Goal: Task Accomplishment & Management: Use online tool/utility

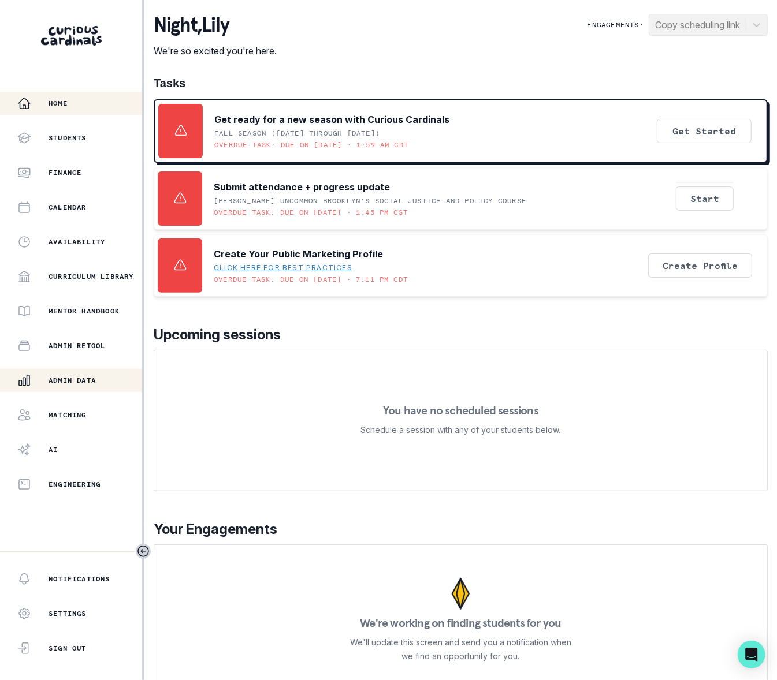
click at [69, 377] on p "Admin Data" at bounding box center [72, 380] width 47 height 9
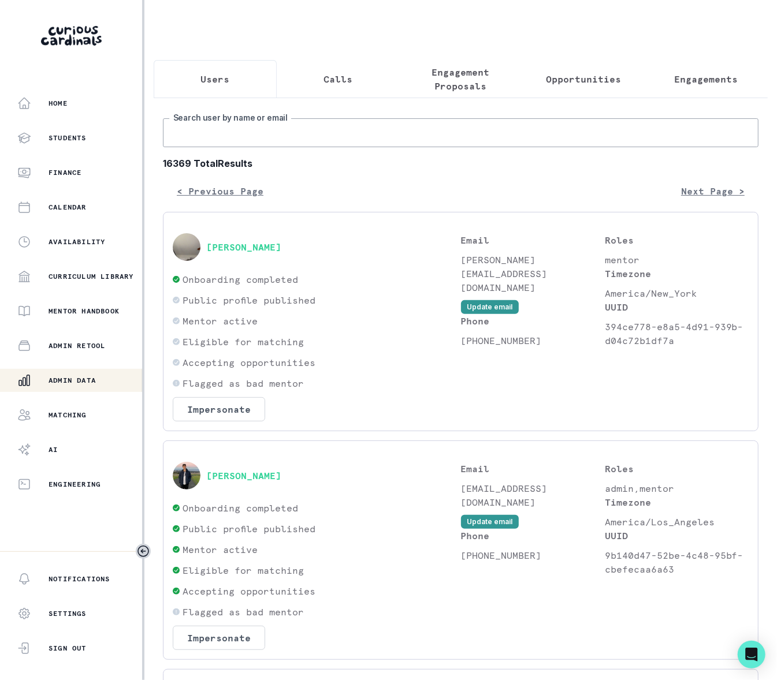
click at [227, 147] on input "Search user by name or email" at bounding box center [460, 132] width 595 height 29
paste input "[PERSON_NAME]"
type input "[PERSON_NAME]"
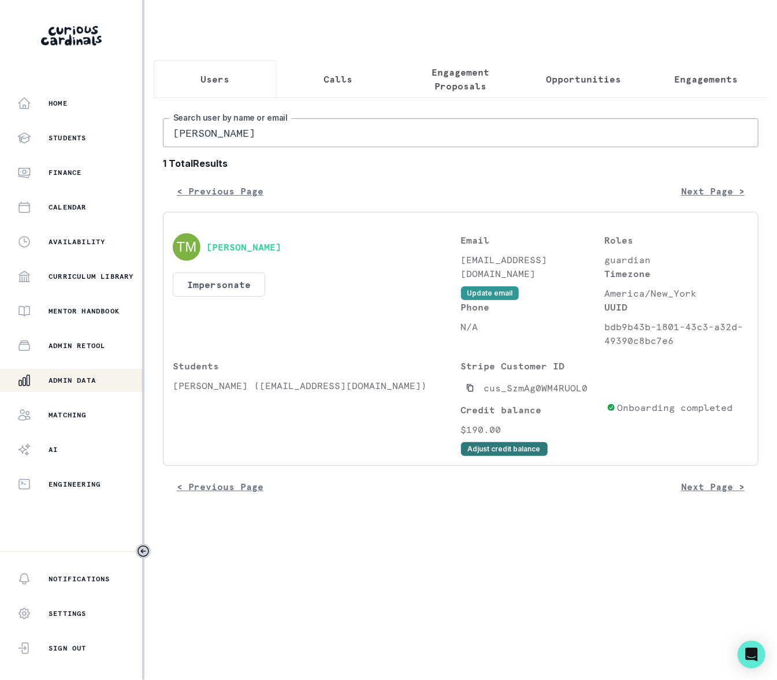
click at [501, 456] on button "Adjust credit balance" at bounding box center [504, 449] width 87 height 14
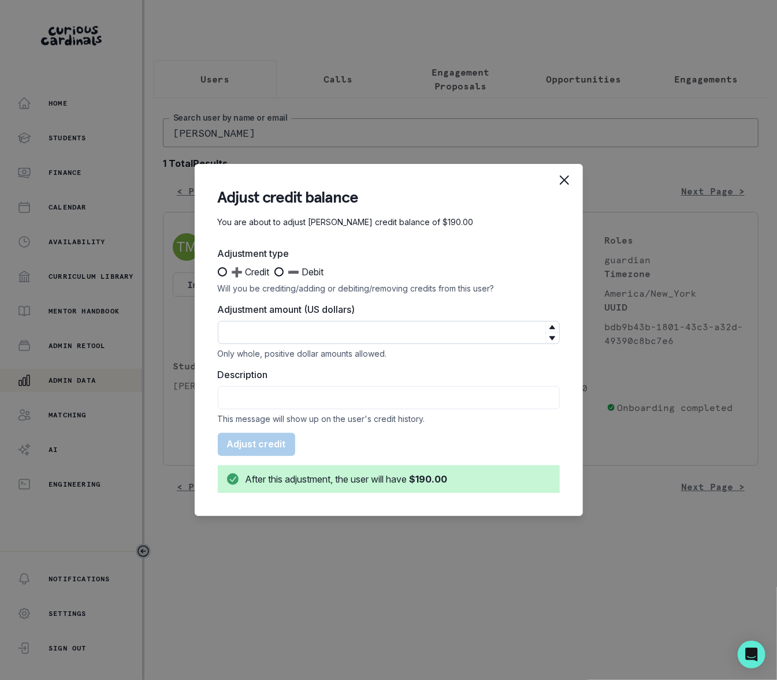
click at [280, 333] on input "Adjustment amount (US dollars)" at bounding box center [389, 332] width 342 height 23
click at [221, 274] on span at bounding box center [222, 271] width 9 height 9
click at [218, 273] on input "➕ Credit" at bounding box center [217, 272] width 1 height 1
radio input "true"
click at [314, 340] on input "Adjustment amount (US dollars)" at bounding box center [389, 332] width 342 height 23
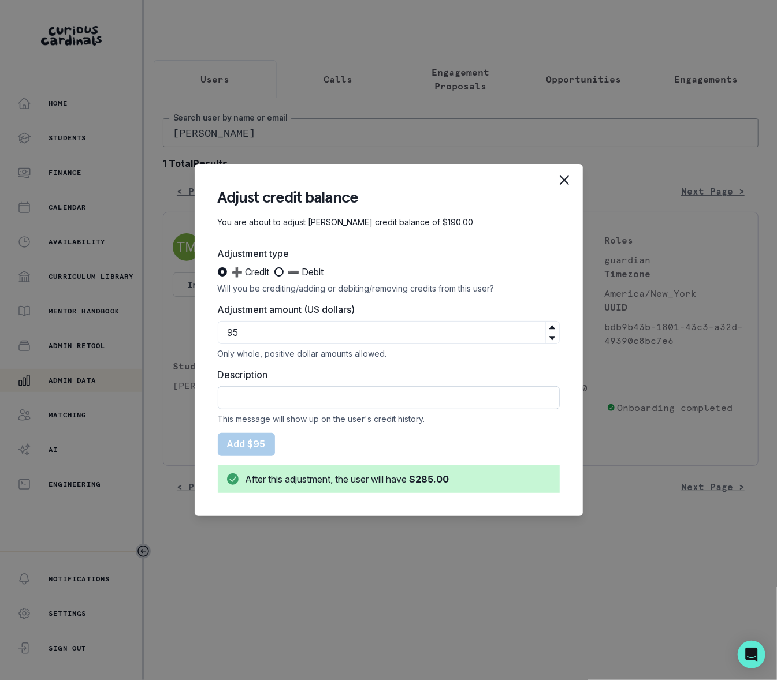
type input "95"
click at [280, 398] on input "Description" at bounding box center [389, 397] width 342 height 23
type input "Courtesy Credit for session on [DATE] due to notification issues"
click at [249, 442] on button "Add $95" at bounding box center [246, 444] width 57 height 23
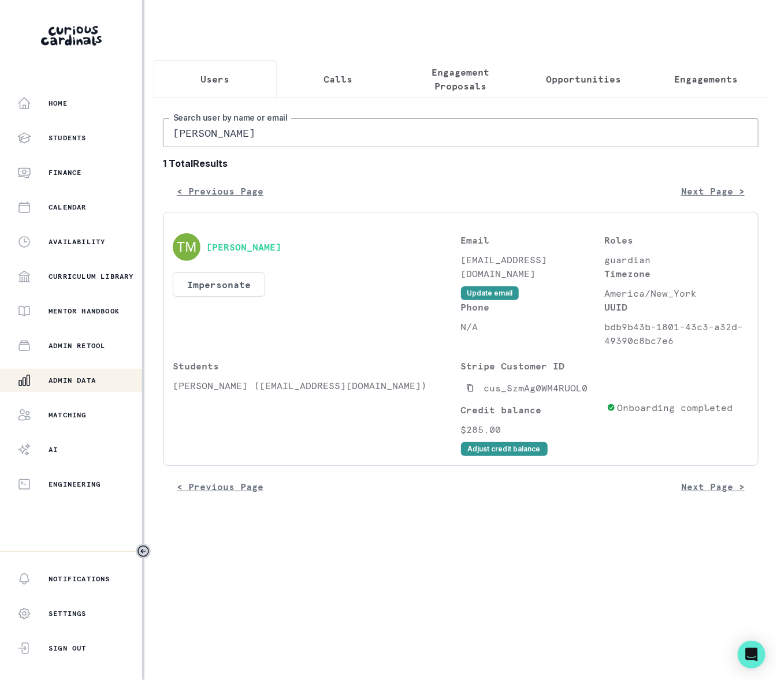
drag, startPoint x: 322, startPoint y: 139, endPoint x: 149, endPoint y: 143, distance: 172.7
click at [149, 143] on main "Users Calls Engagement Proposals Opportunities Engagements [PERSON_NAME] Search…" at bounding box center [460, 340] width 632 height 680
type input "belle marz"
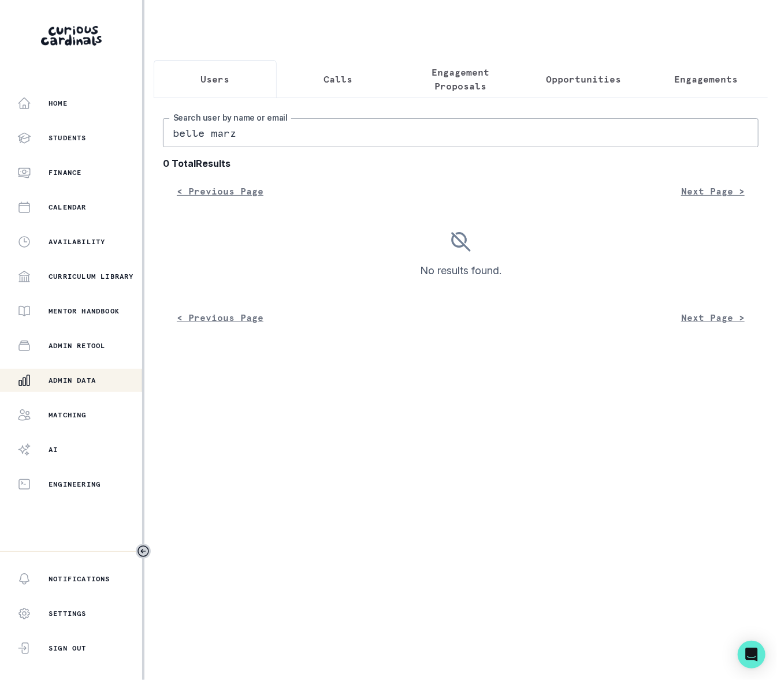
click at [181, 141] on input "belle marz" at bounding box center [460, 132] width 595 height 29
type input "[PERSON_NAME]"
click at [200, 144] on input "[PERSON_NAME]" at bounding box center [460, 132] width 595 height 29
click at [199, 144] on input "[PERSON_NAME]" at bounding box center [460, 132] width 595 height 29
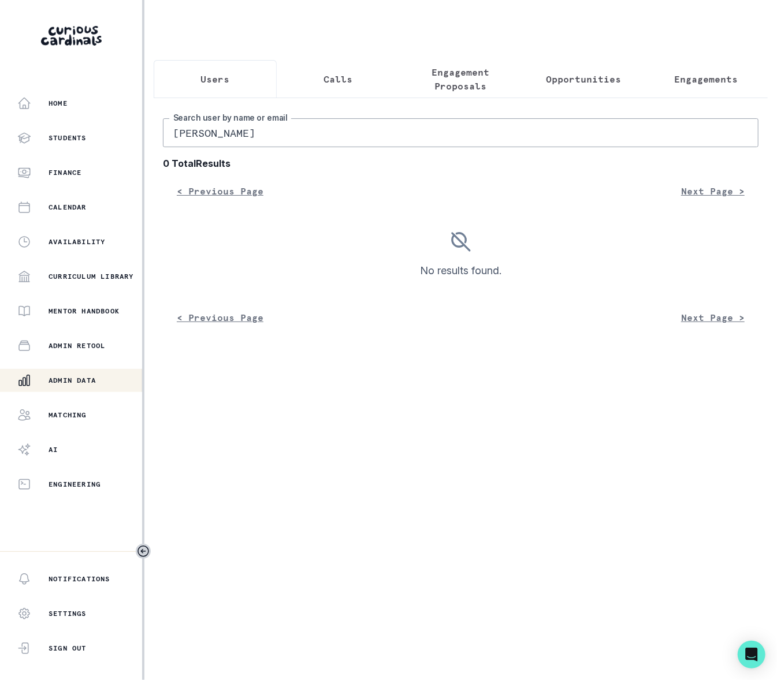
type input "marz"
click at [218, 147] on input "marz" at bounding box center [460, 132] width 595 height 29
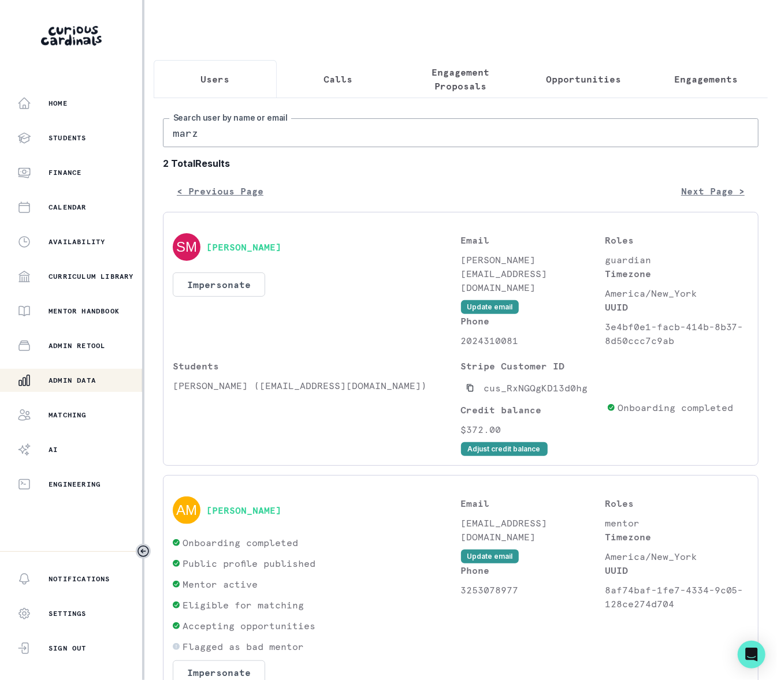
scroll to position [3, 0]
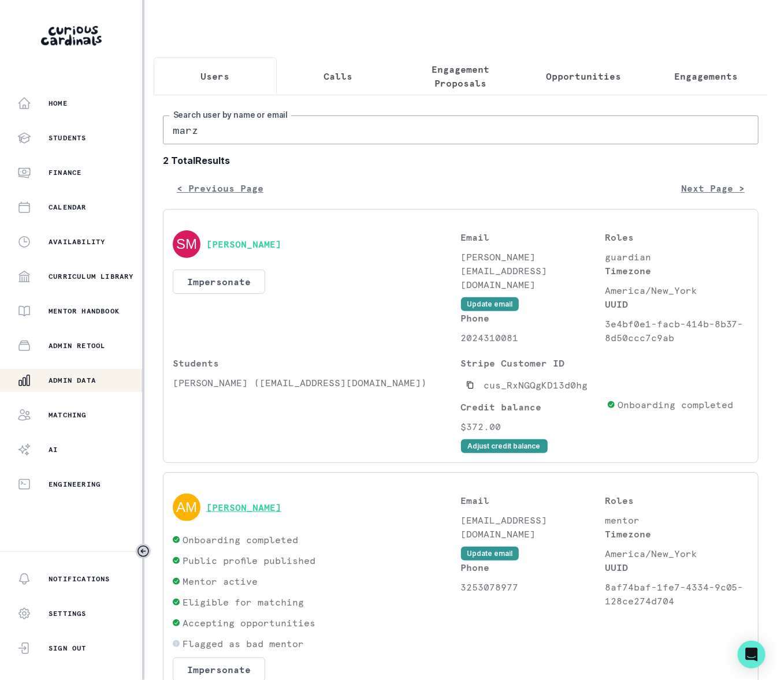
click at [248, 513] on button "[PERSON_NAME]" at bounding box center [243, 508] width 75 height 12
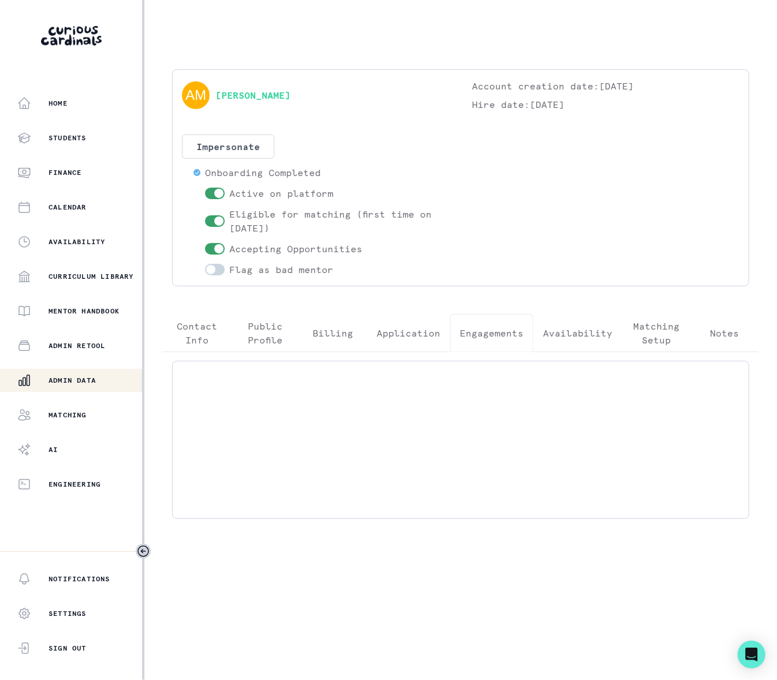
click at [490, 335] on p "Engagements" at bounding box center [492, 333] width 64 height 14
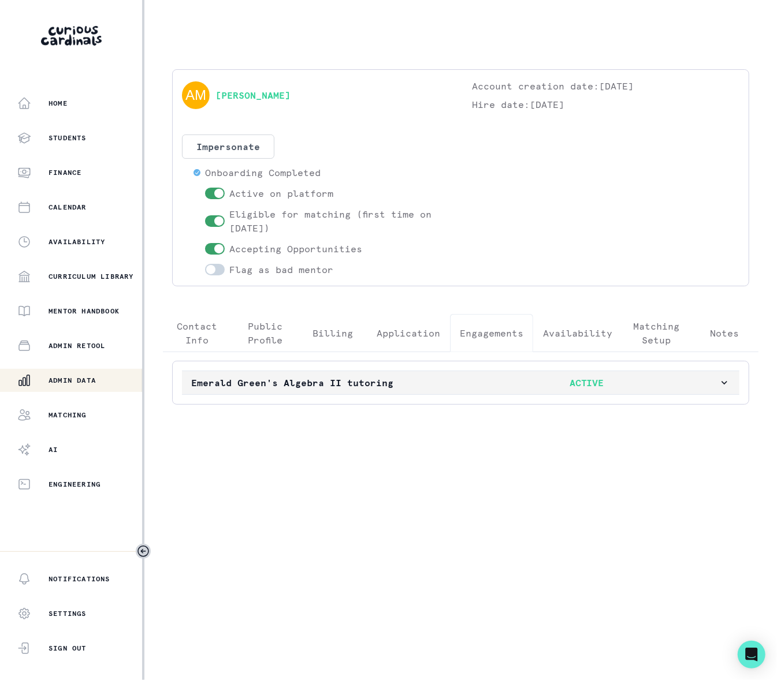
click at [729, 382] on icon "button" at bounding box center [724, 383] width 12 height 12
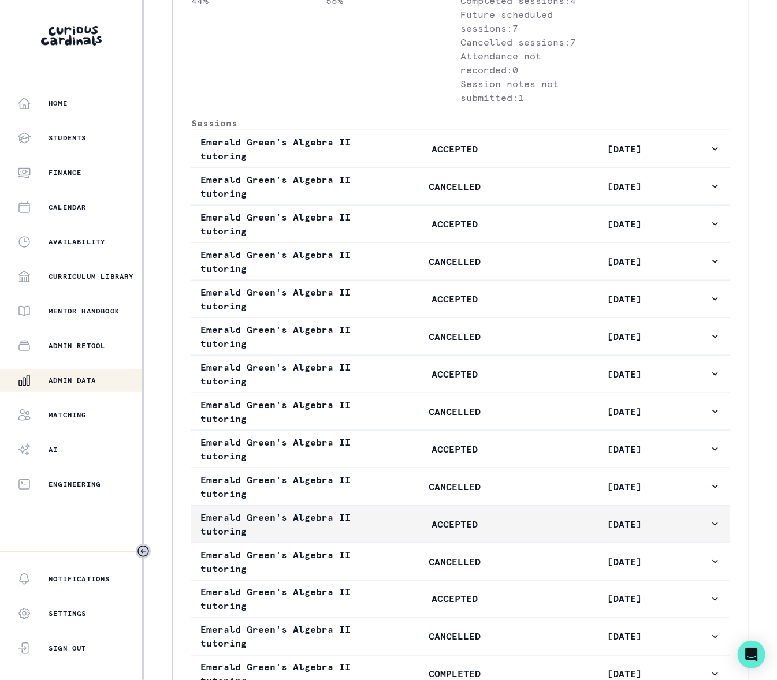
scroll to position [732, 0]
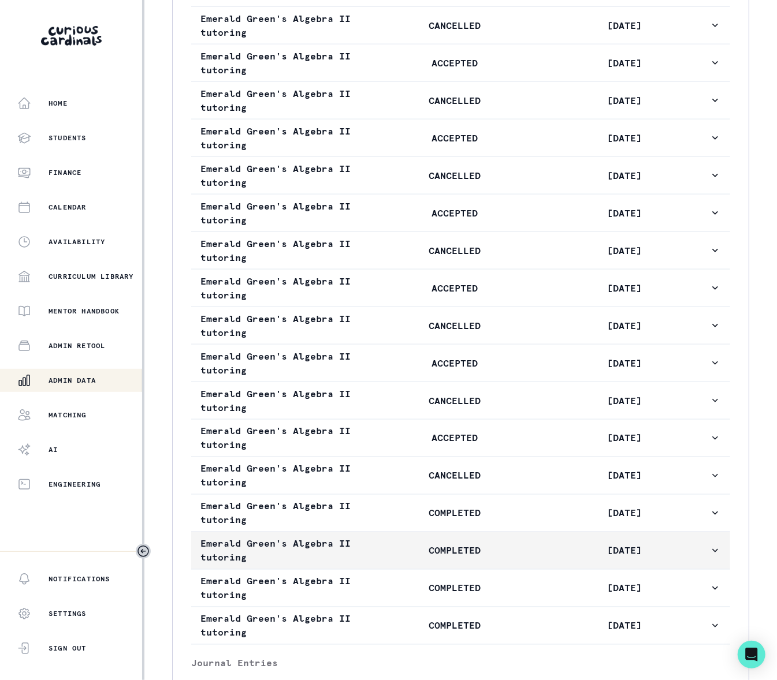
click at [709, 555] on icon "button" at bounding box center [715, 551] width 12 height 12
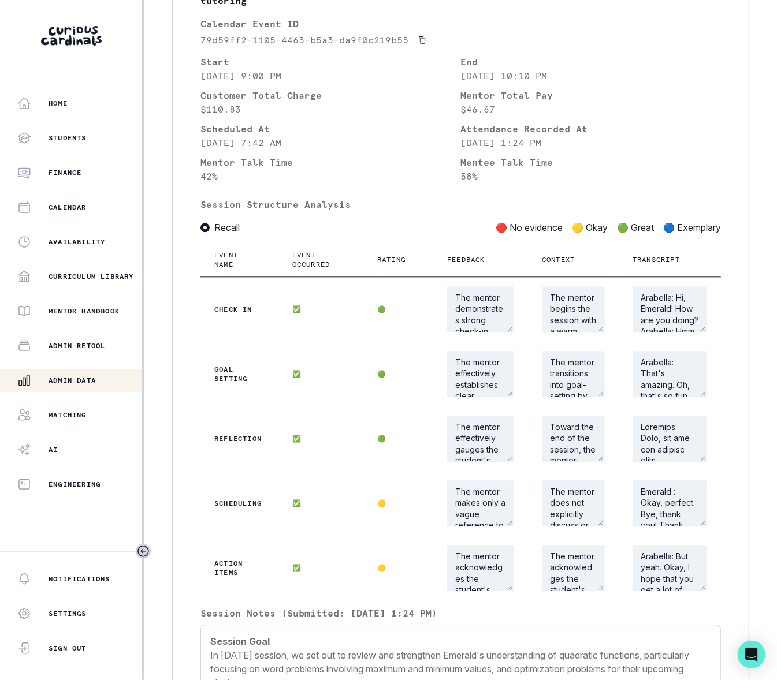
scroll to position [1155, 0]
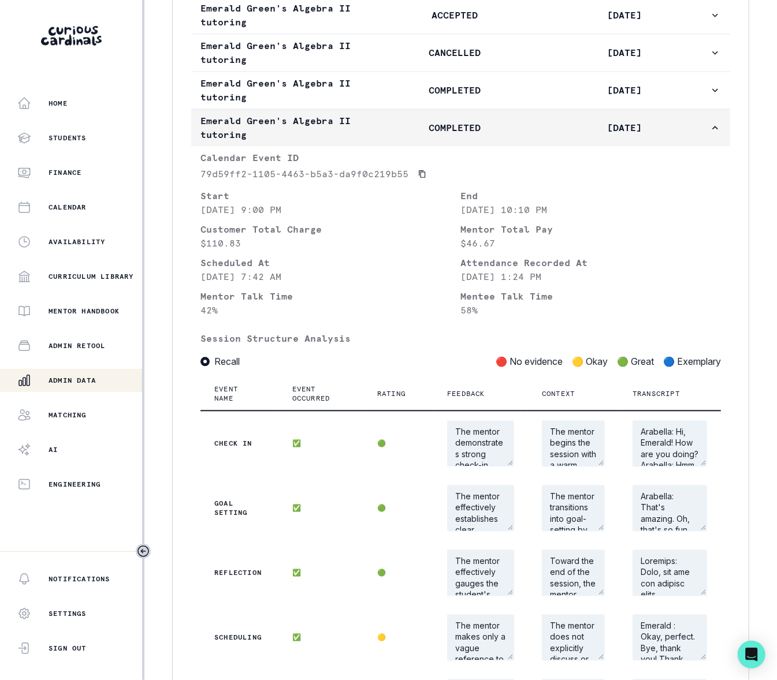
click at [709, 130] on icon "button" at bounding box center [715, 128] width 12 height 12
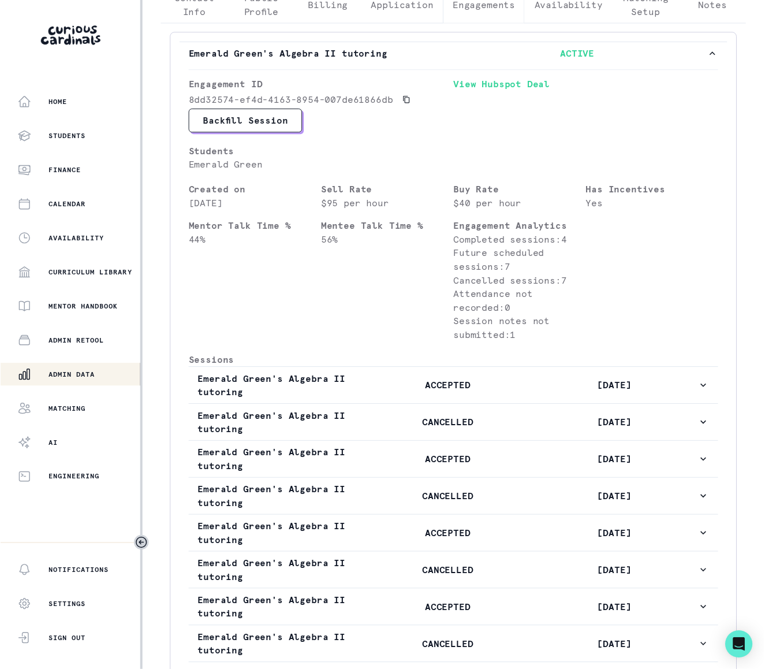
scroll to position [0, 0]
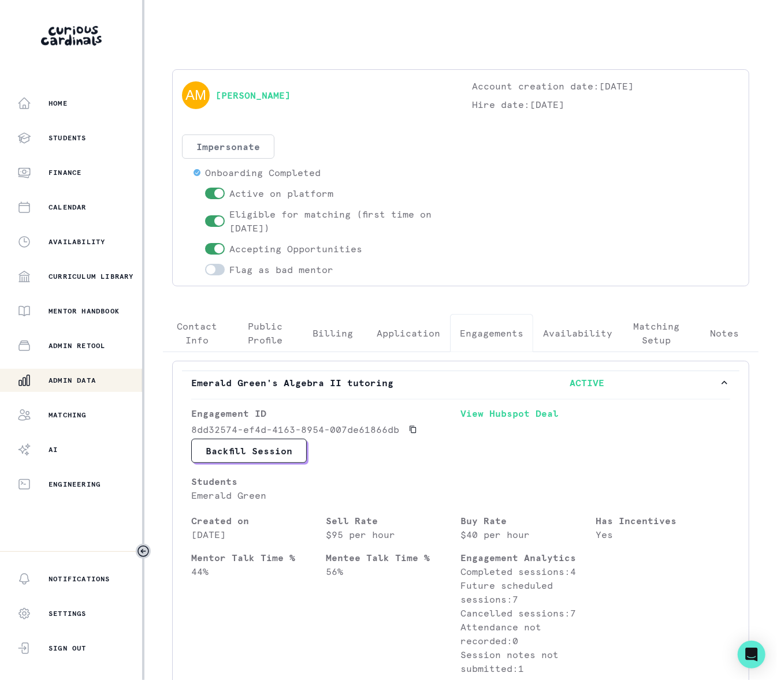
click at [246, 146] on button "Impersonate" at bounding box center [228, 147] width 92 height 24
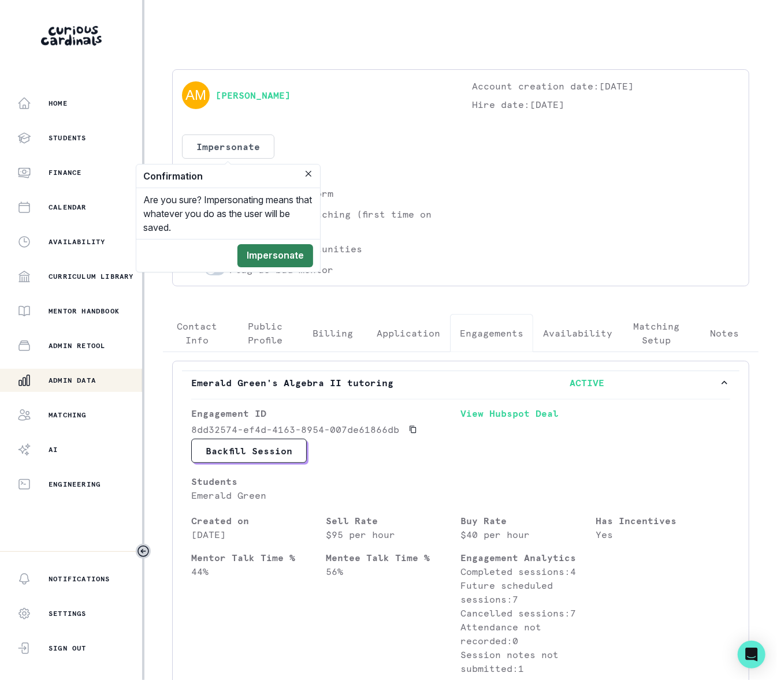
click at [264, 255] on button "Impersonate" at bounding box center [275, 255] width 76 height 23
